Goal: Check status: Check status

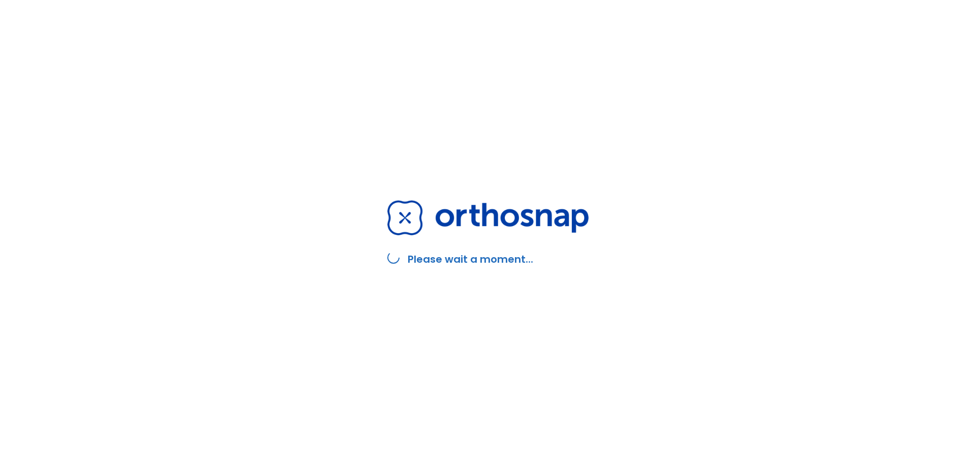
drag, startPoint x: 337, startPoint y: 479, endPoint x: 351, endPoint y: 483, distance: 14.0
click at [351, 467] on html "Please wait a moment..." at bounding box center [488, 233] width 976 height 467
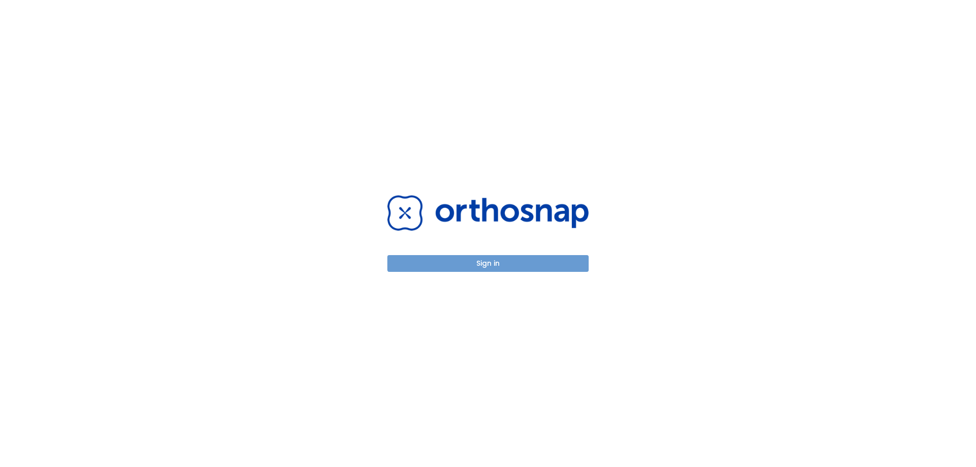
click at [451, 271] on button "Sign in" at bounding box center [487, 263] width 201 height 17
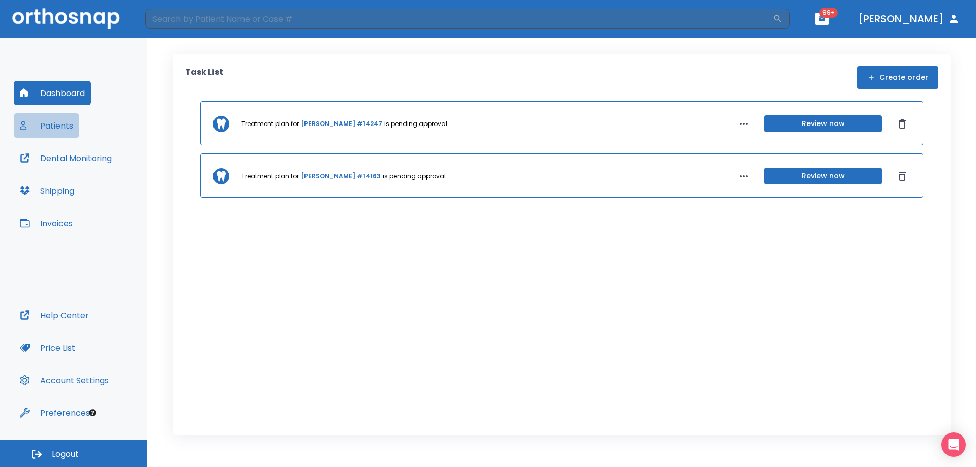
click at [55, 131] on button "Patients" at bounding box center [47, 125] width 66 height 24
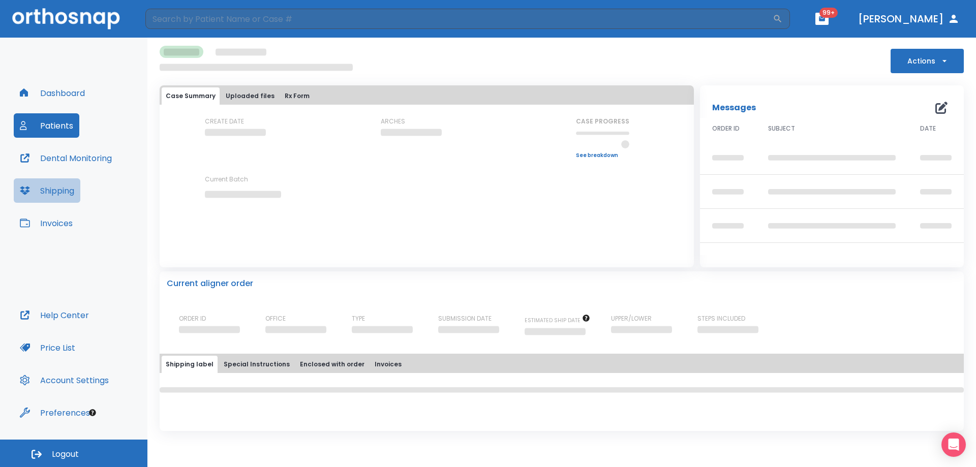
click at [61, 184] on button "Shipping" at bounding box center [47, 190] width 67 height 24
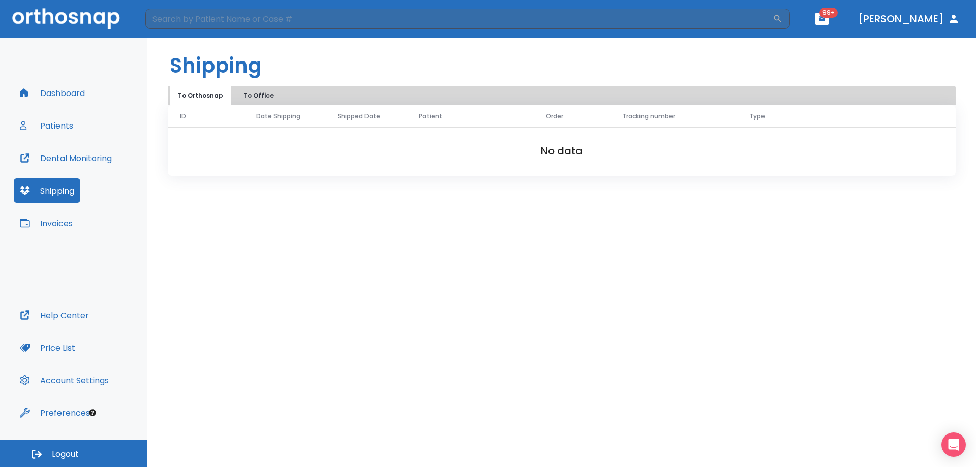
click at [248, 90] on button "To Office" at bounding box center [258, 95] width 51 height 19
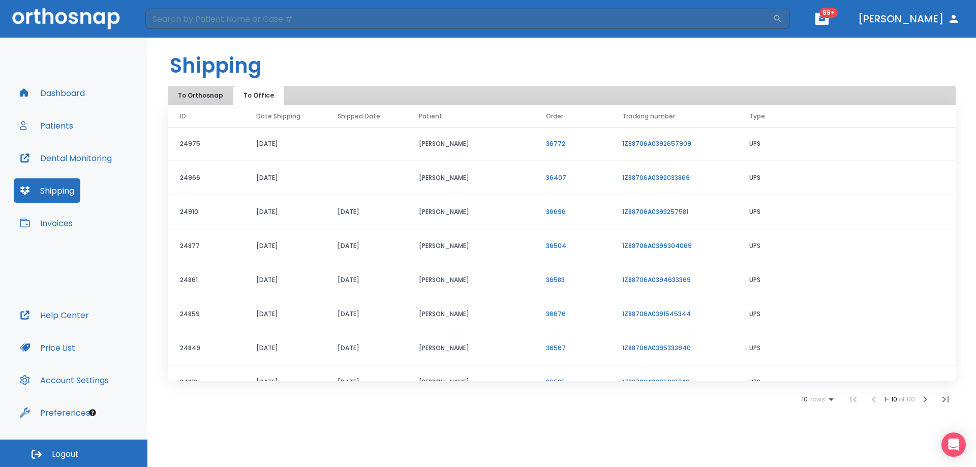
click at [459, 141] on td "Jonathan Daniel" at bounding box center [470, 144] width 127 height 34
click at [562, 142] on link "36772" at bounding box center [555, 143] width 19 height 9
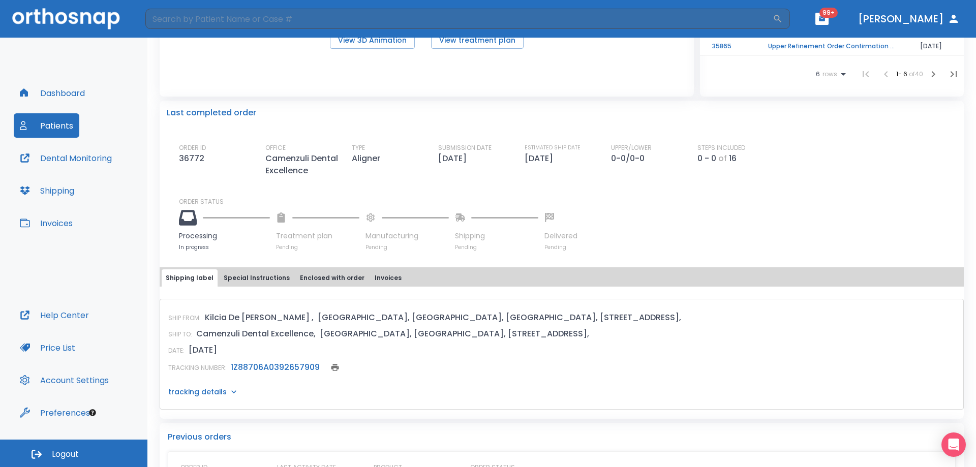
scroll to position [205, 0]
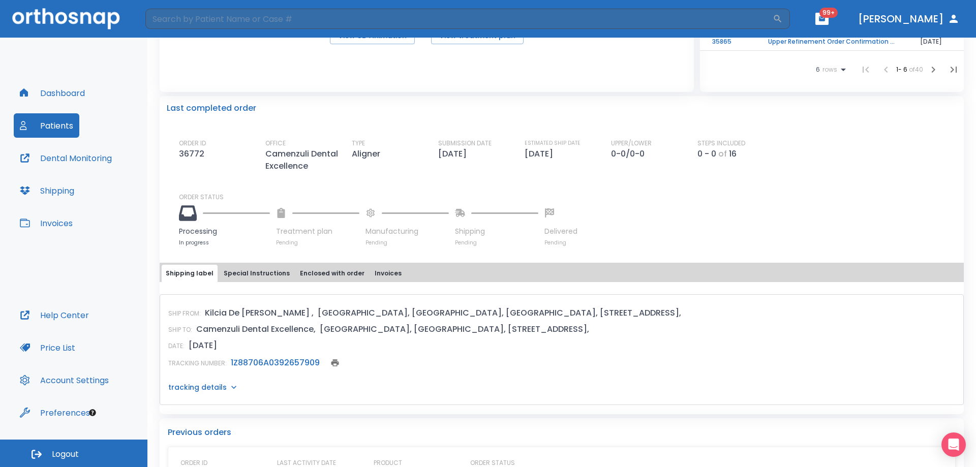
click at [279, 364] on link "1Z88706A0392657909" at bounding box center [275, 363] width 89 height 12
